Goal: Task Accomplishment & Management: Use online tool/utility

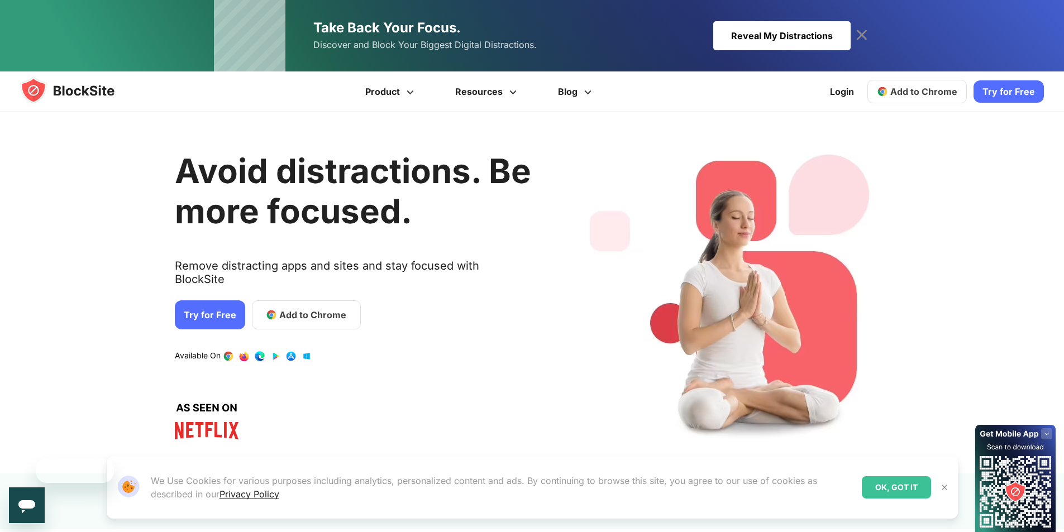
click at [216, 304] on link "Try for Free" at bounding box center [210, 315] width 70 height 29
click at [293, 308] on span "Add to Chrome" at bounding box center [312, 314] width 67 height 13
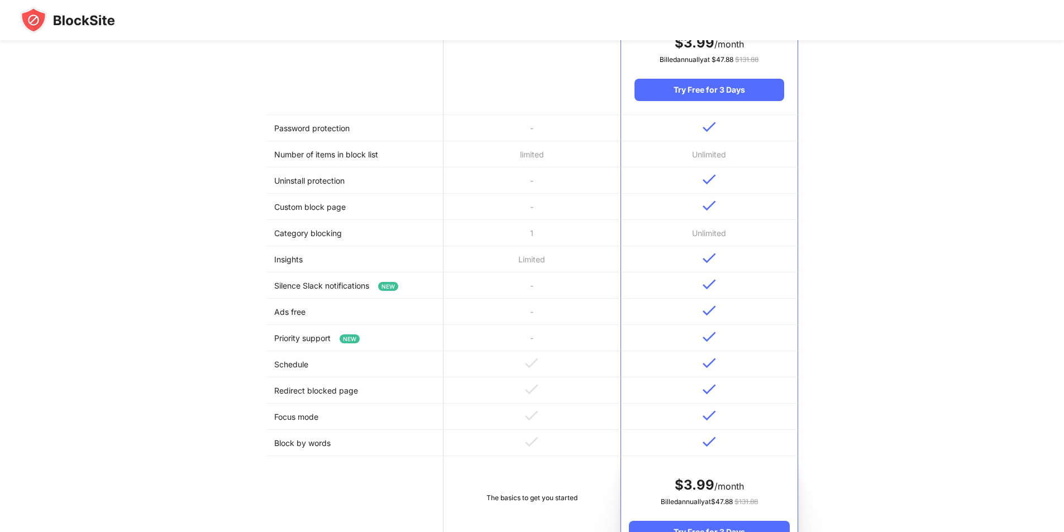
scroll to position [335, 0]
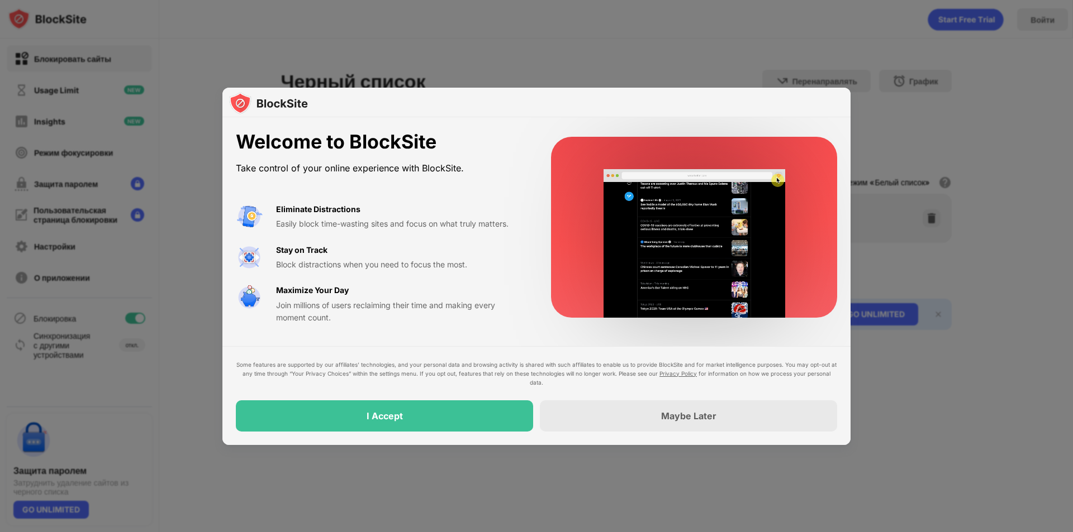
drag, startPoint x: 684, startPoint y: 52, endPoint x: 670, endPoint y: 99, distance: 49.5
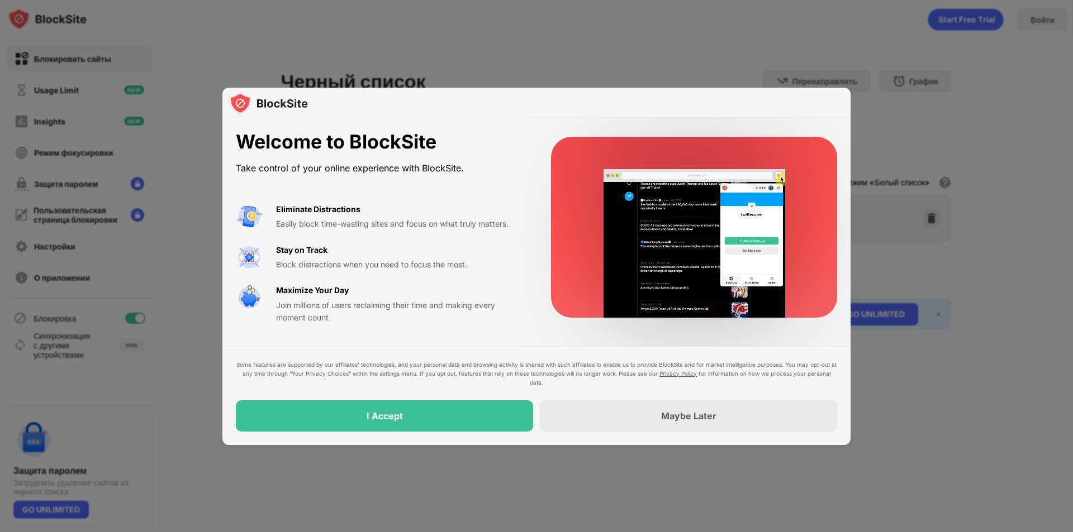
click at [682, 51] on div at bounding box center [536, 266] width 1073 height 532
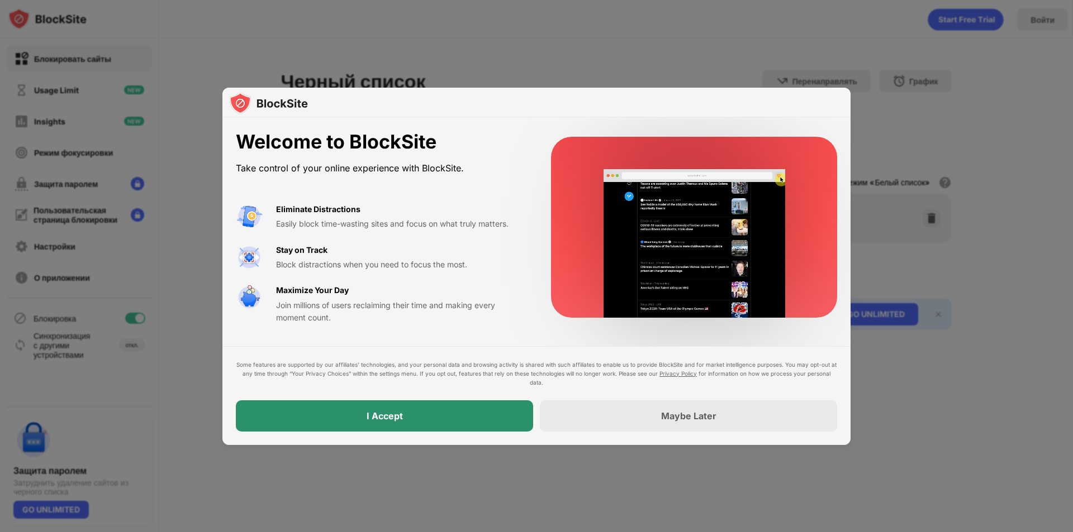
click at [411, 417] on div "I Accept" at bounding box center [384, 416] width 297 height 31
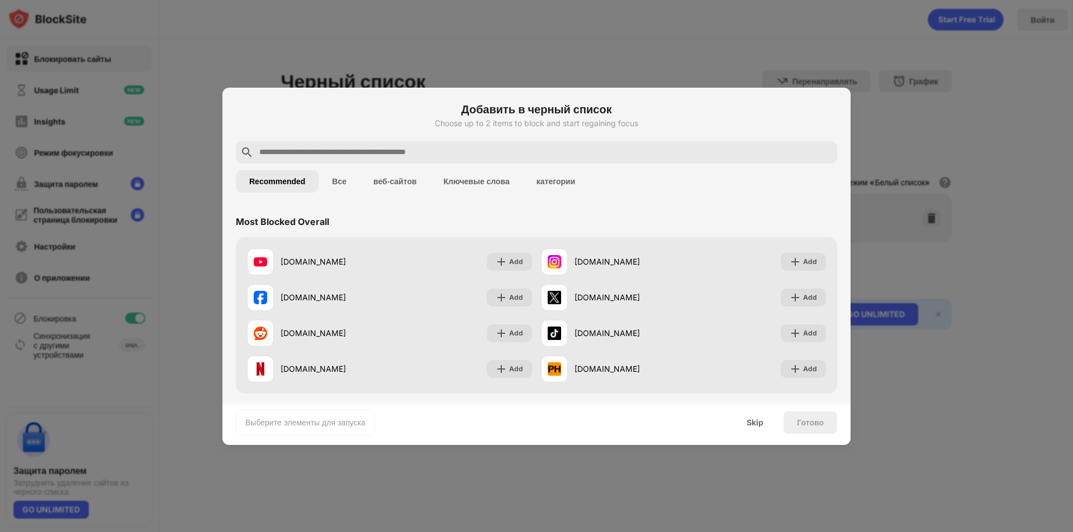
drag, startPoint x: 356, startPoint y: 136, endPoint x: 354, endPoint y: 149, distance: 13.0
click at [355, 137] on div "Добавить в черный список Choose up to 2 items to block and start regaining focus" at bounding box center [536, 121] width 601 height 40
click at [354, 154] on input "text" at bounding box center [545, 152] width 574 height 13
type input "*"
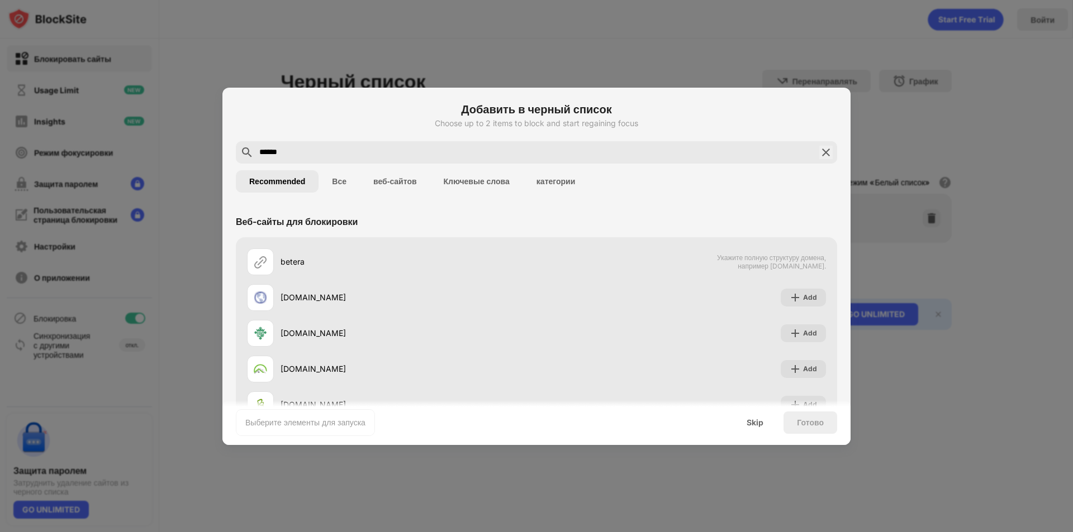
type input "******"
click at [338, 182] on button "Все" at bounding box center [338, 181] width 41 height 22
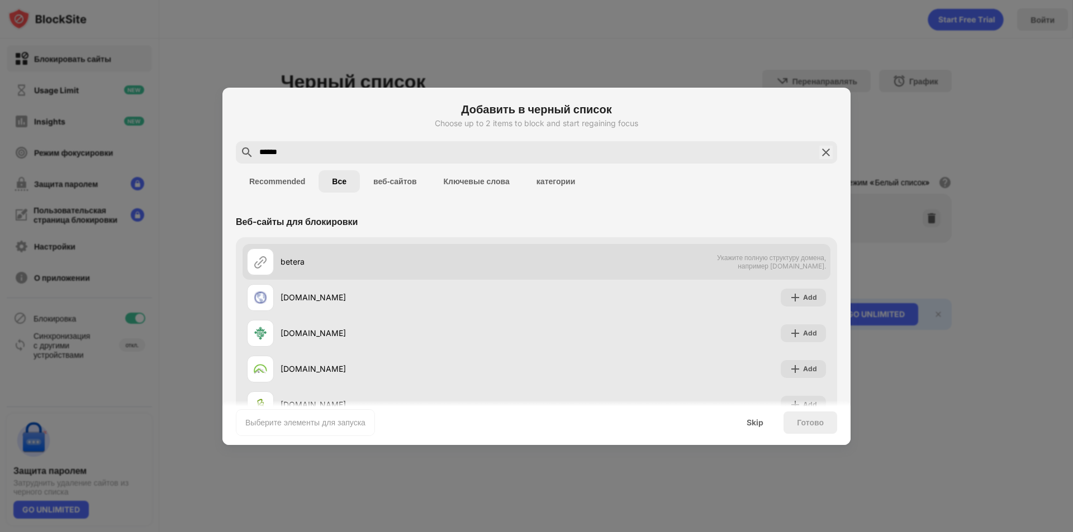
click at [786, 266] on span "Укажите полную структуру домена, например [DOMAIN_NAME]." at bounding box center [768, 262] width 115 height 17
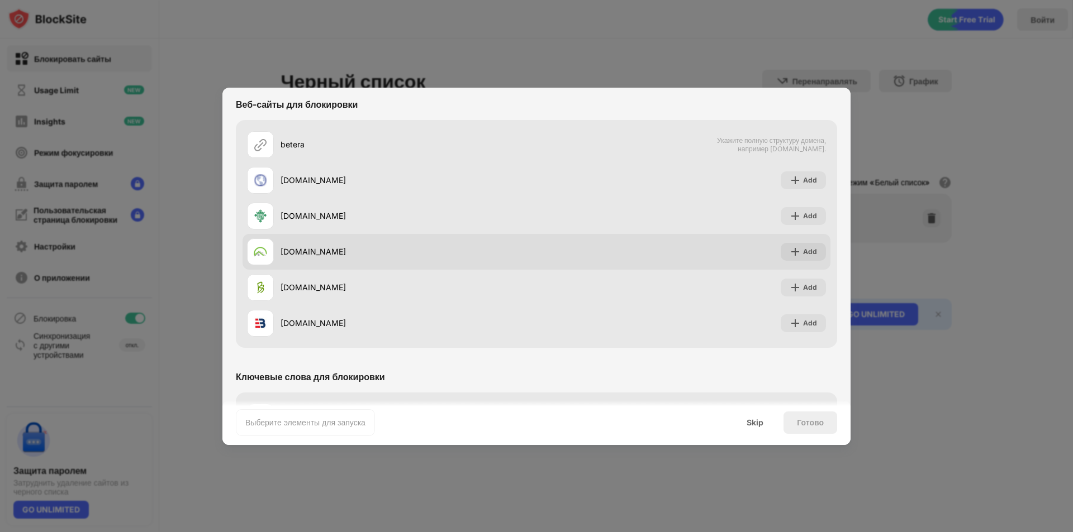
scroll to position [150, 0]
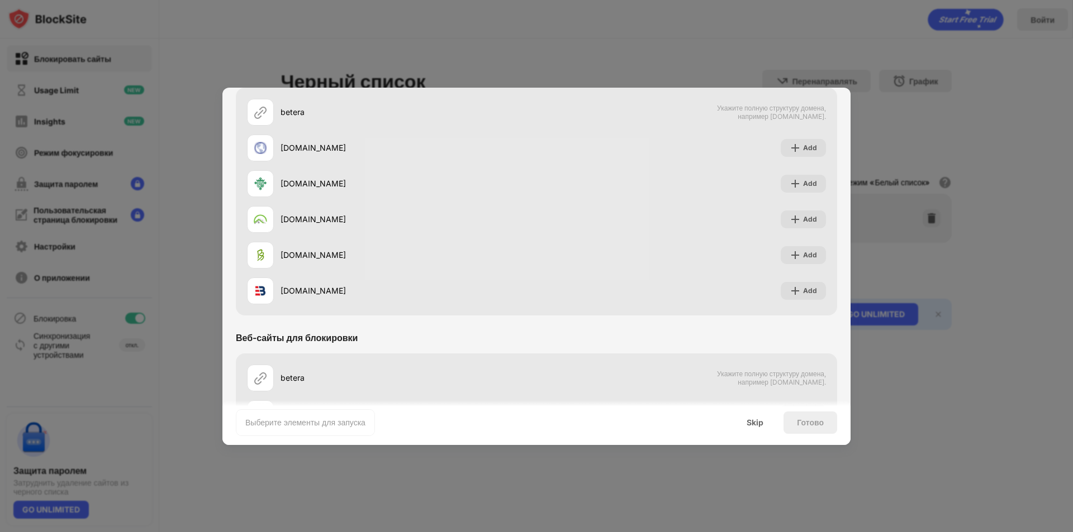
click at [964, 170] on div at bounding box center [536, 266] width 1073 height 532
click at [886, 118] on div at bounding box center [536, 266] width 1073 height 532
click at [754, 426] on div "Skip" at bounding box center [754, 422] width 17 height 9
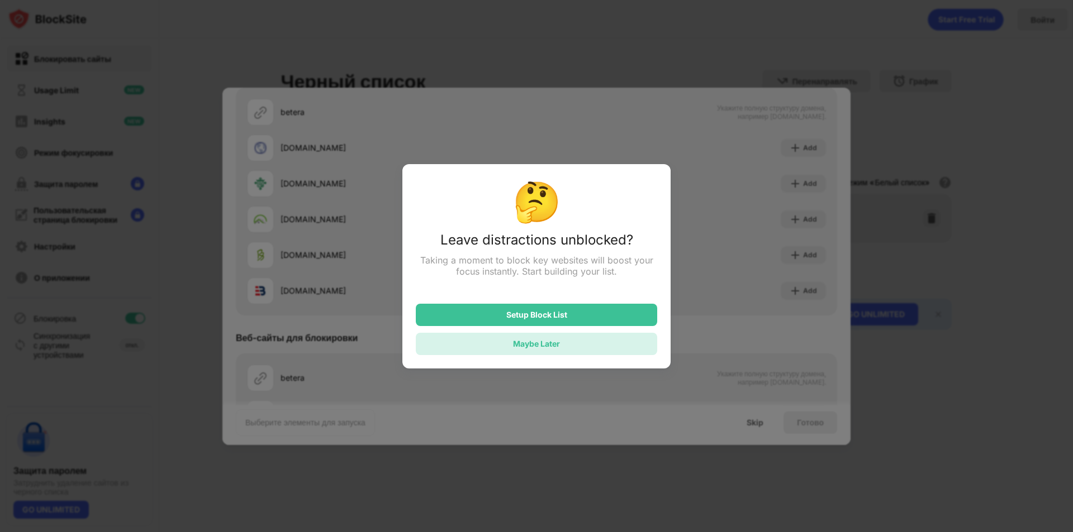
click at [540, 348] on div "Maybe Later" at bounding box center [536, 343] width 47 height 9
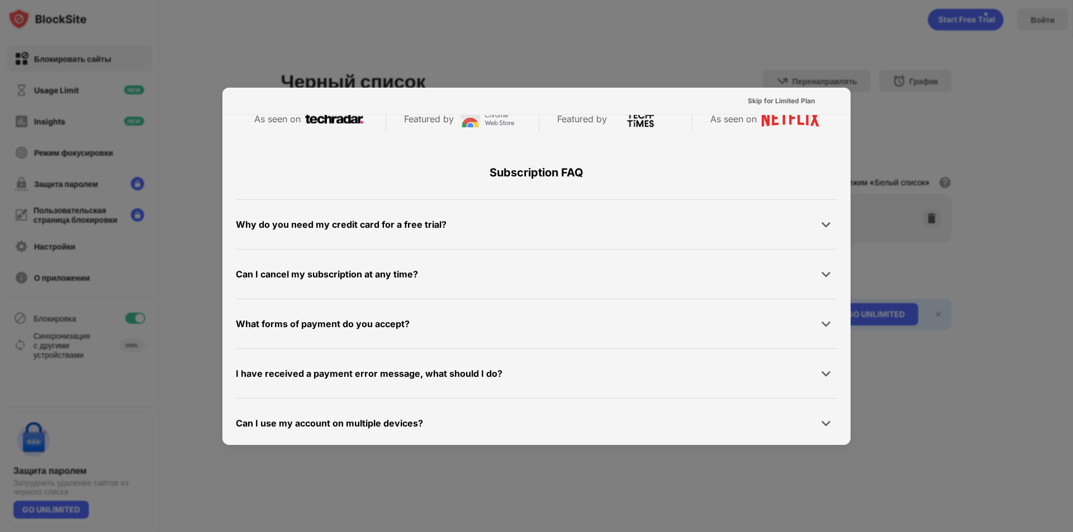
scroll to position [545, 0]
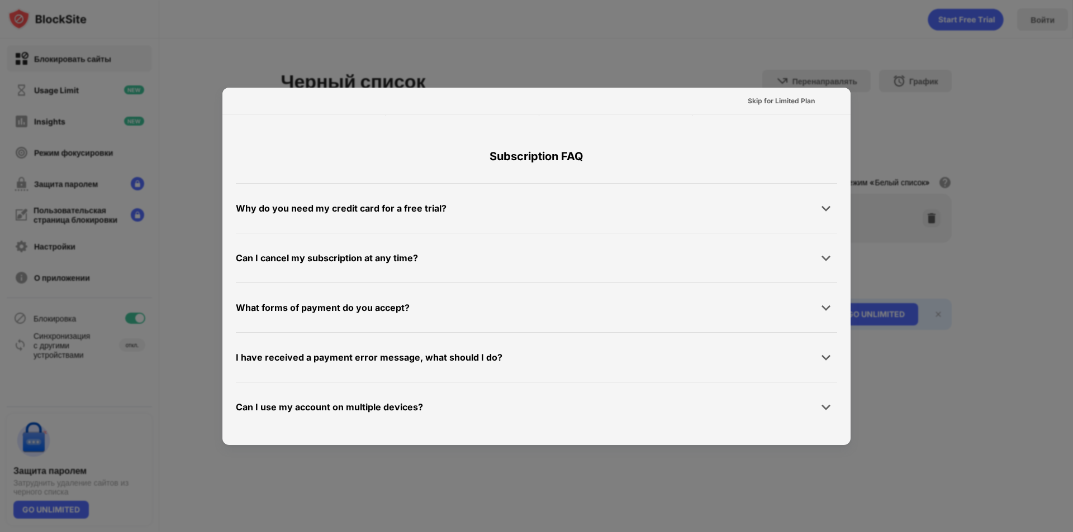
click at [962, 156] on div at bounding box center [536, 266] width 1073 height 532
